Goal: Navigation & Orientation: Find specific page/section

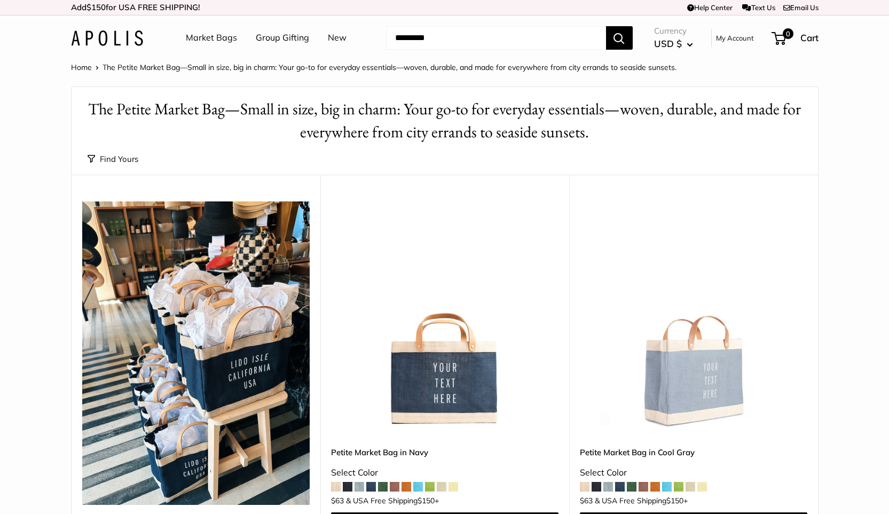
click at [208, 42] on link "Market Bags" at bounding box center [211, 38] width 51 height 16
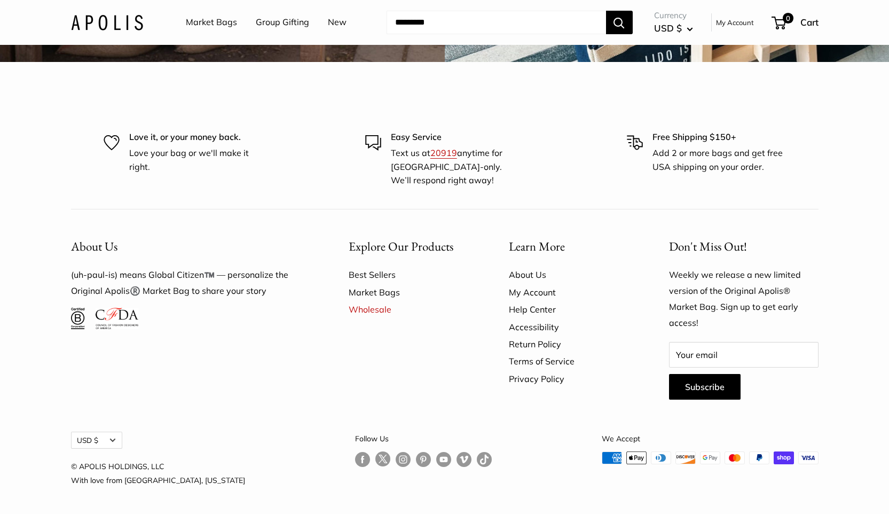
scroll to position [2996, 0]
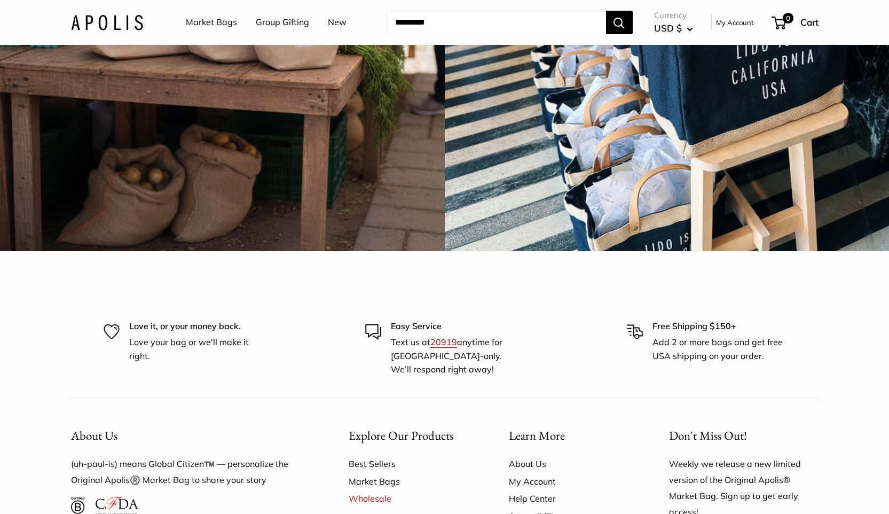
click at [629, 254] on img at bounding box center [666, 29] width 449 height 449
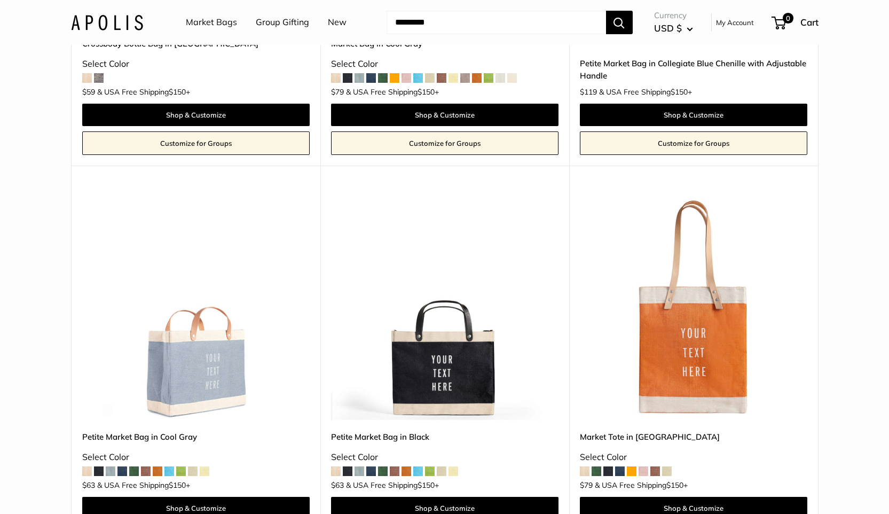
scroll to position [2868, 0]
